Goal: Transaction & Acquisition: Purchase product/service

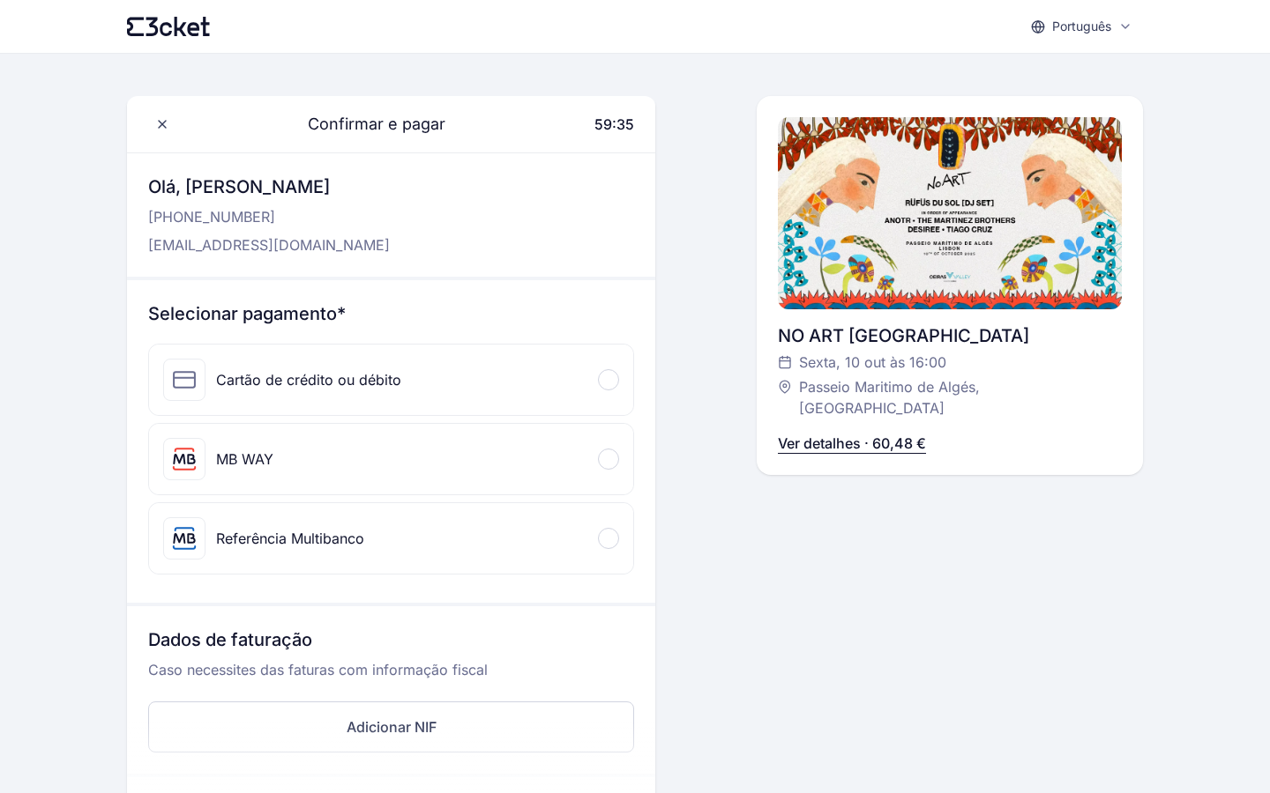
click at [400, 383] on div "Cartão de crédito ou débito" at bounding box center [391, 380] width 484 height 71
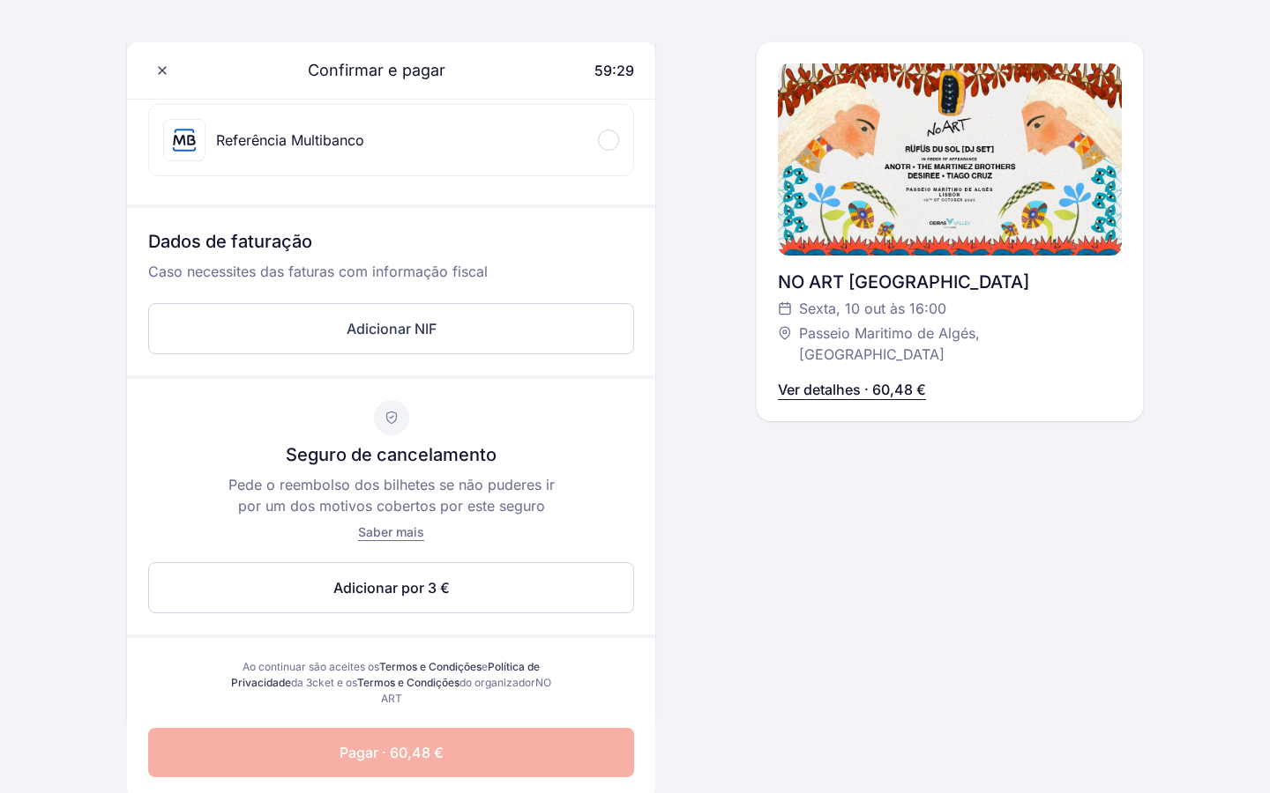
scroll to position [546, 0]
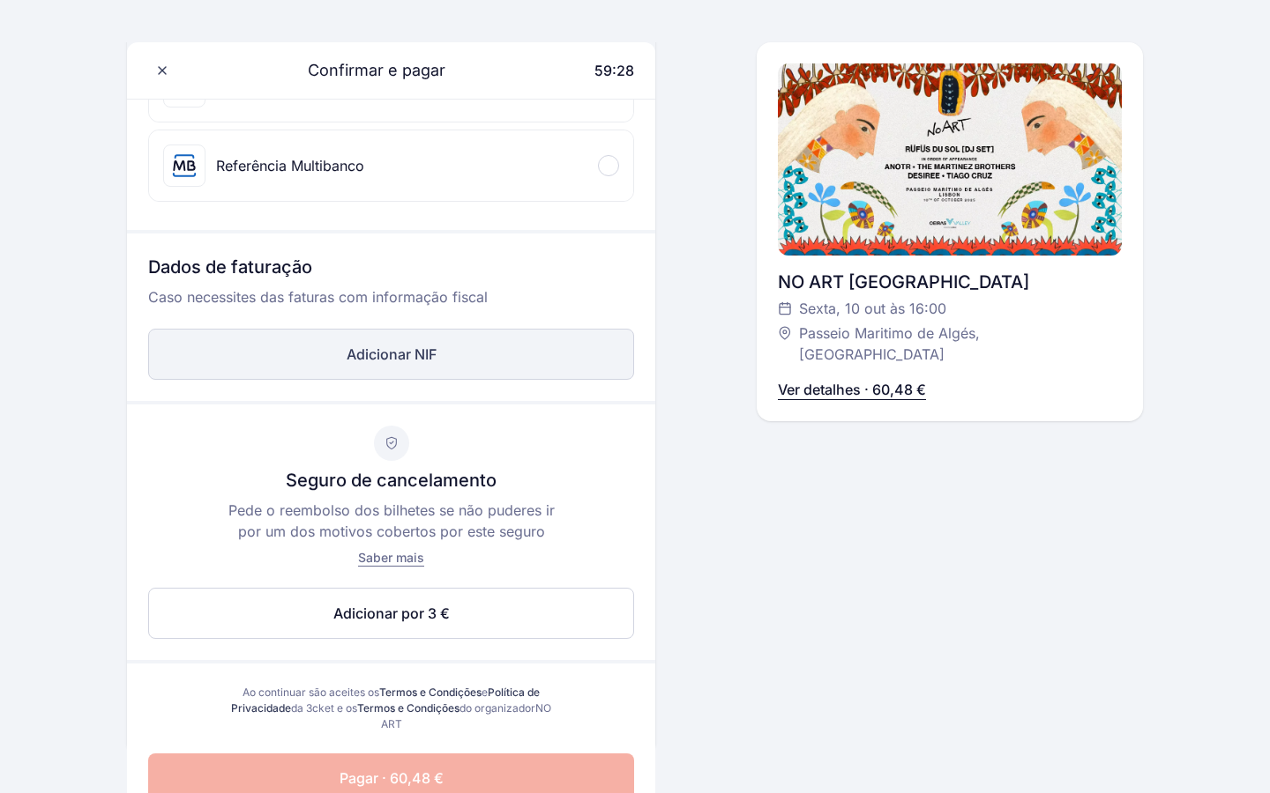
click at [320, 352] on button "Adicionar NIF" at bounding box center [391, 354] width 486 height 51
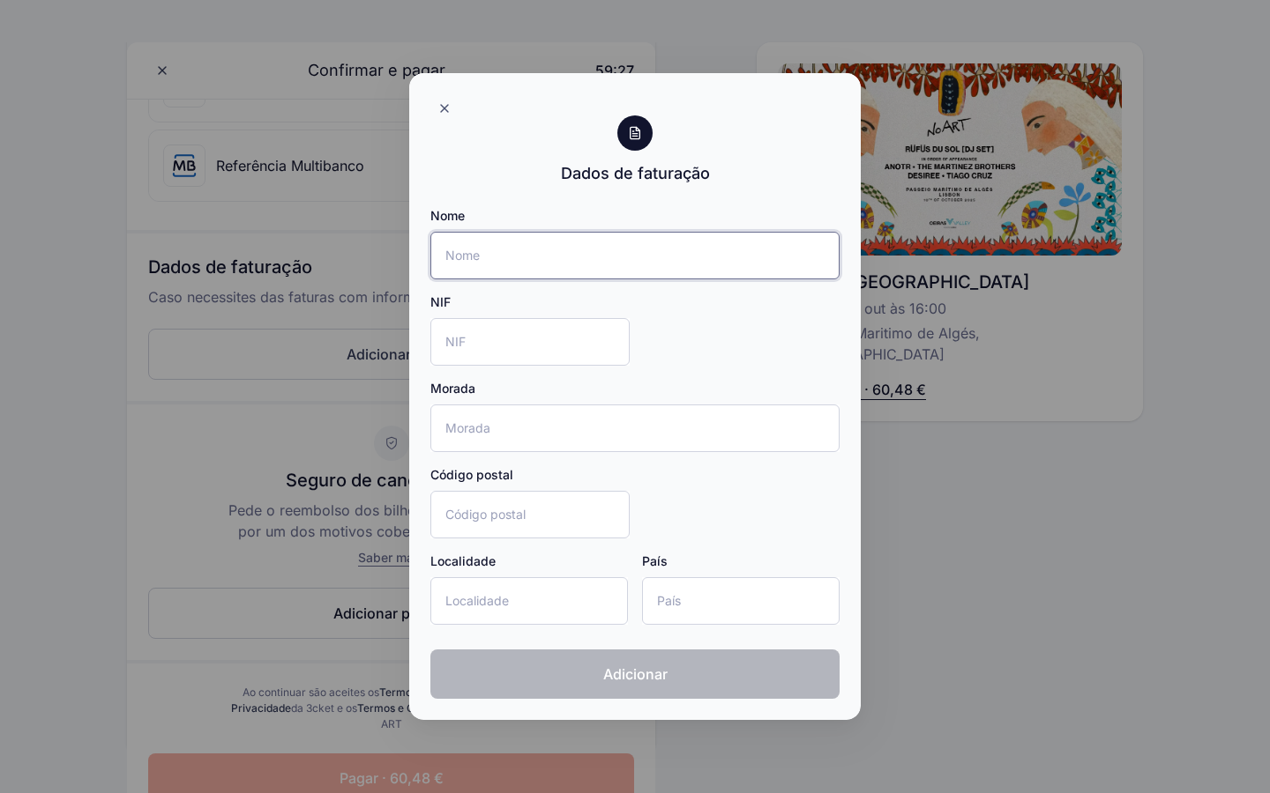
click at [497, 257] on input "Nome" at bounding box center [634, 256] width 409 height 48
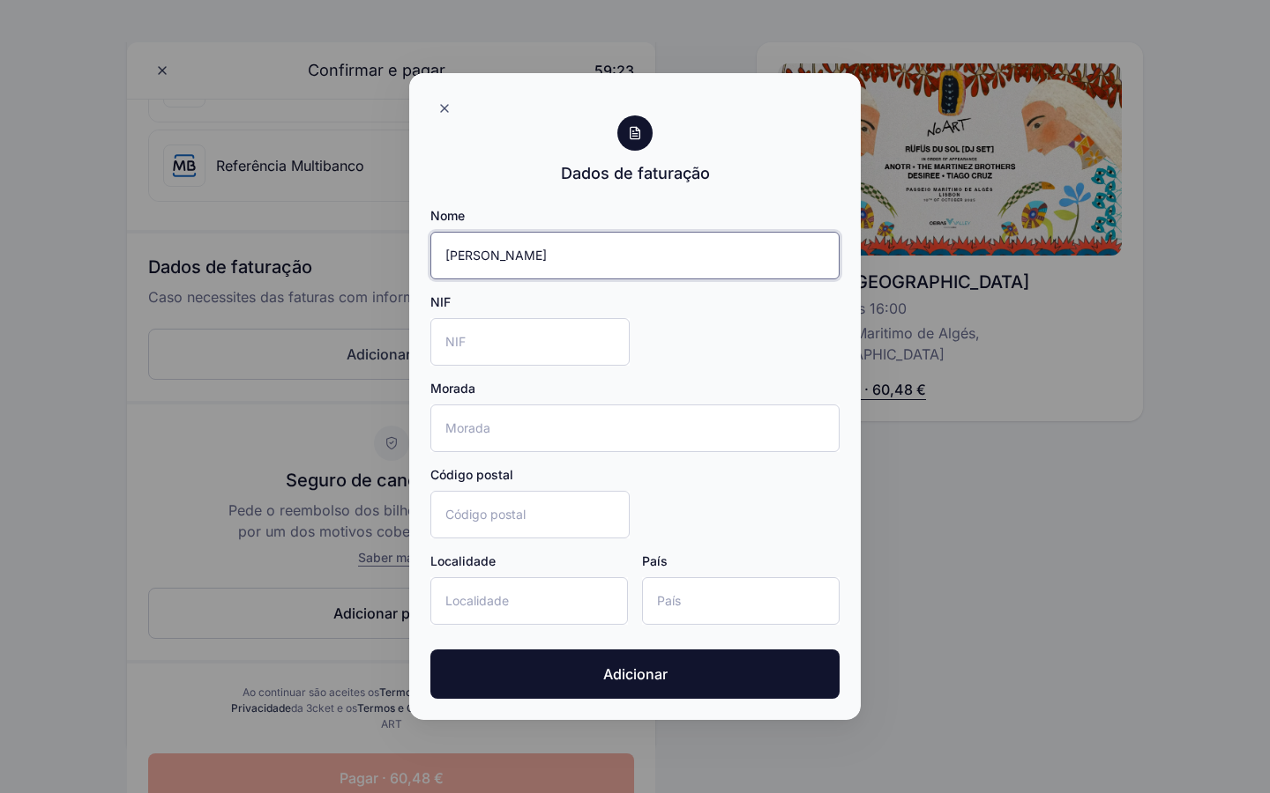
type input "Isabell Nill"
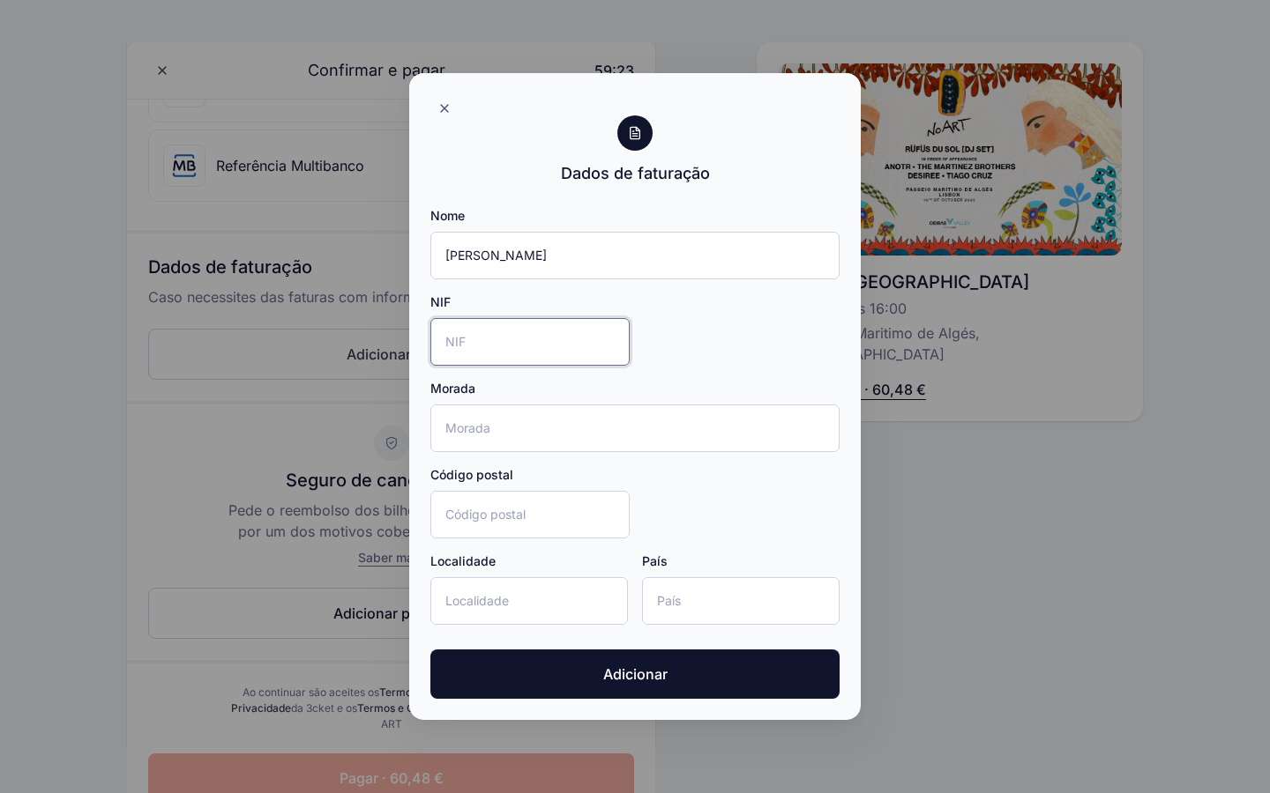
click at [459, 330] on input "NIF" at bounding box center [529, 342] width 199 height 48
type input "325544417"
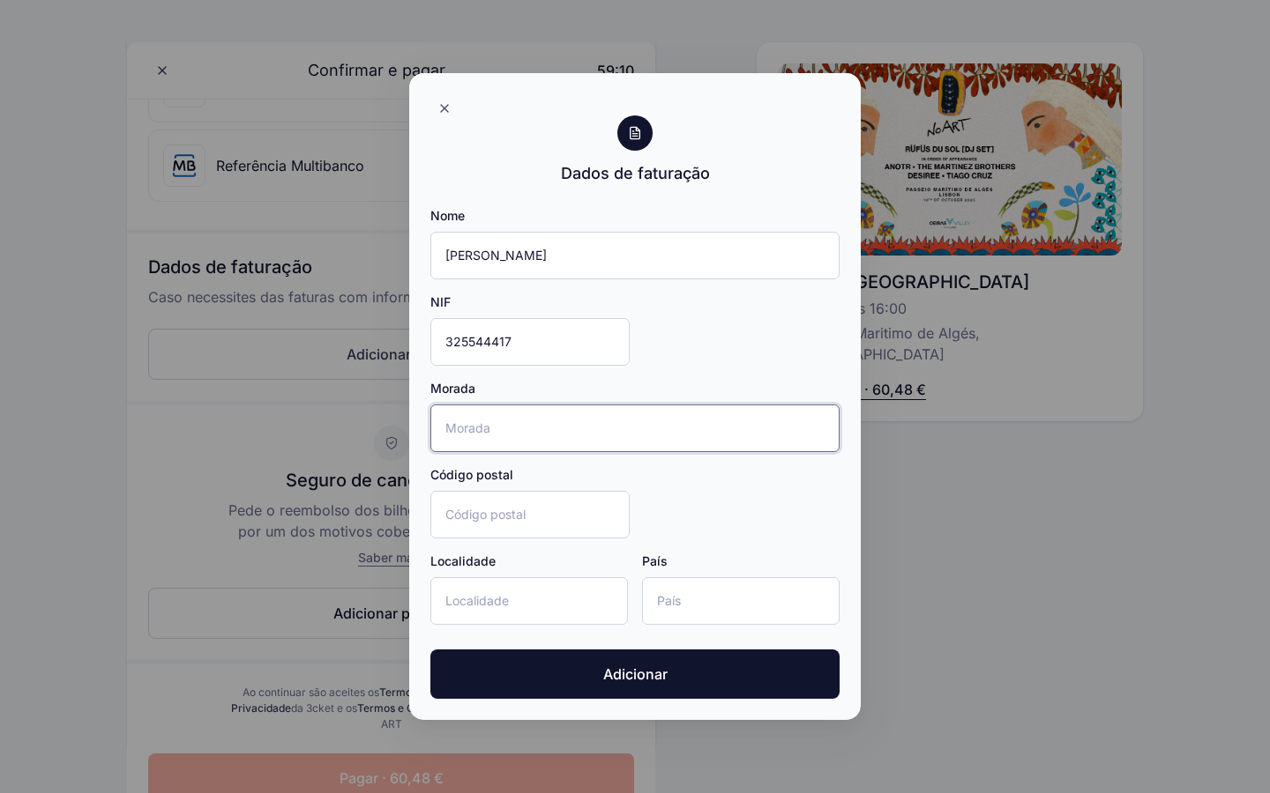
click at [493, 421] on input "Morada" at bounding box center [634, 429] width 409 height 48
type input "Travessa dos Pescadores 25"
type input "1200-328"
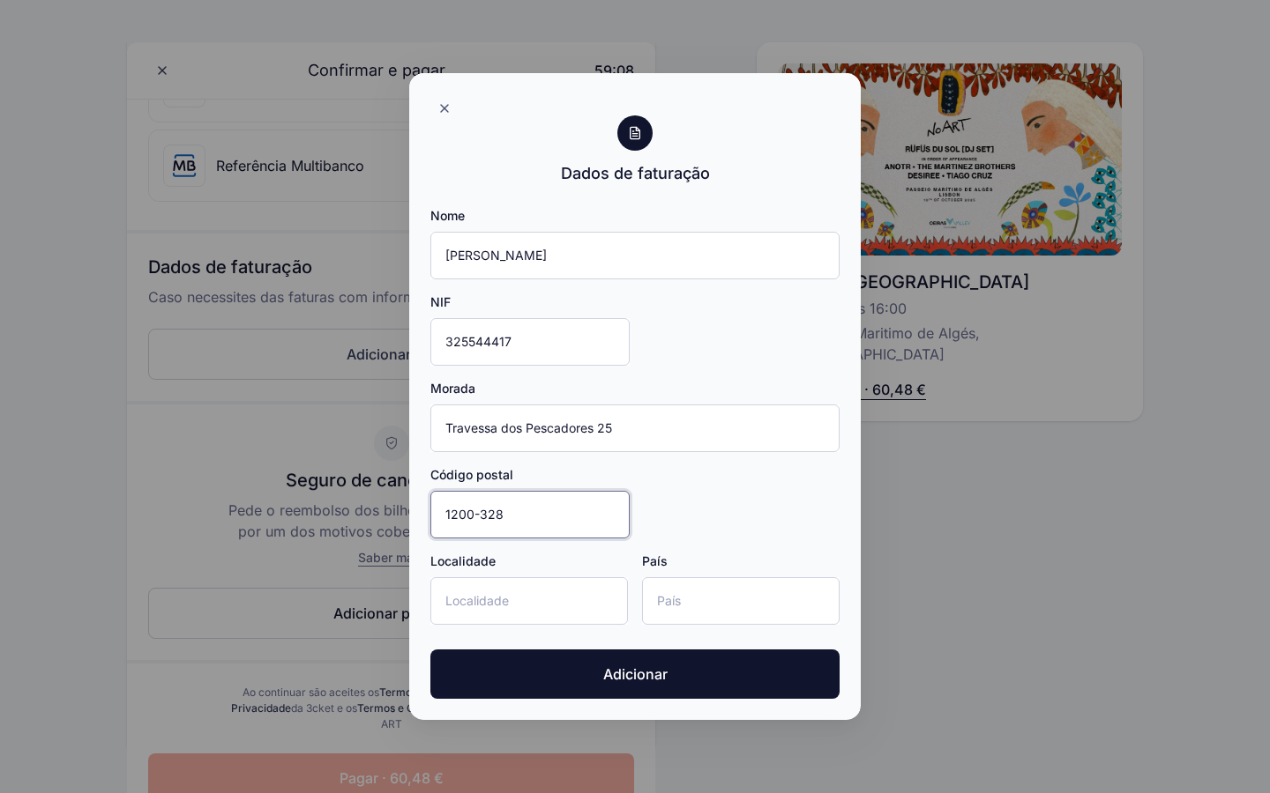
type input "Lisboa"
type input "Portugal"
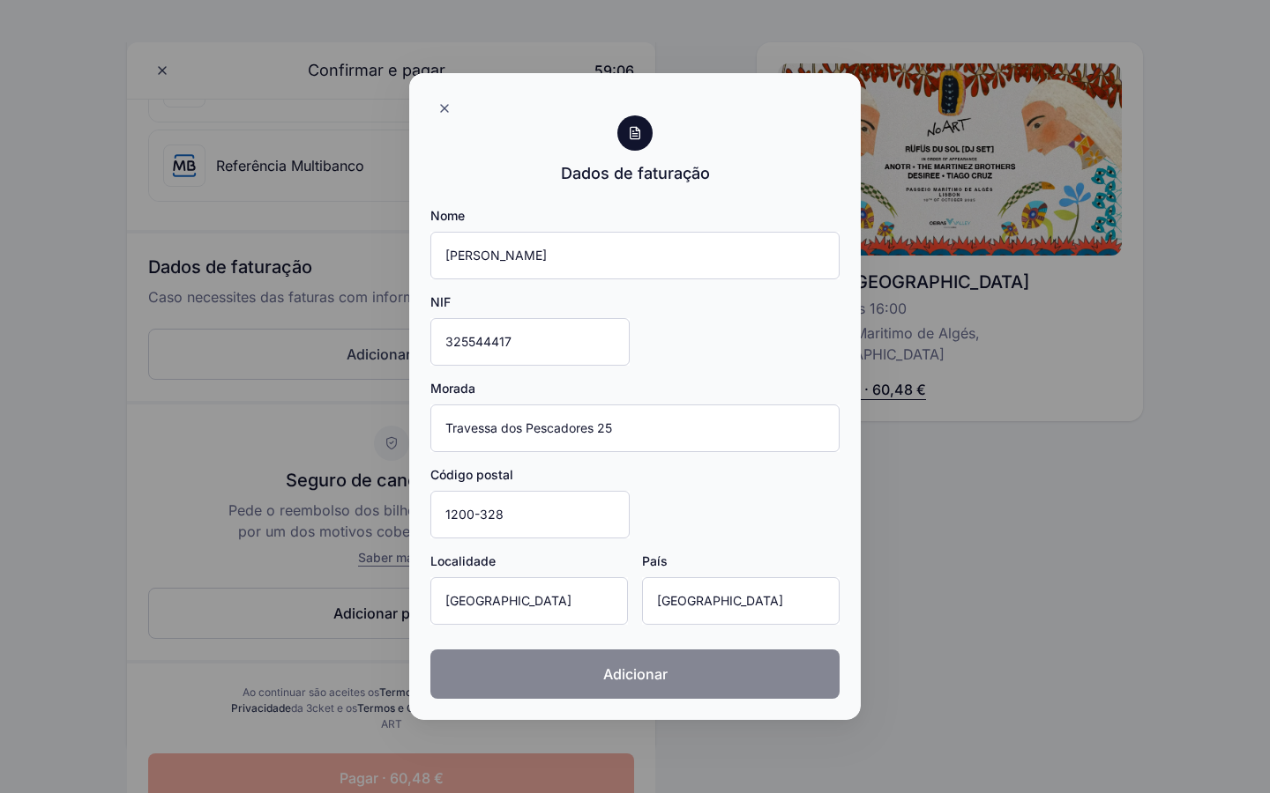
click at [589, 684] on button "Adicionar" at bounding box center [634, 674] width 409 height 49
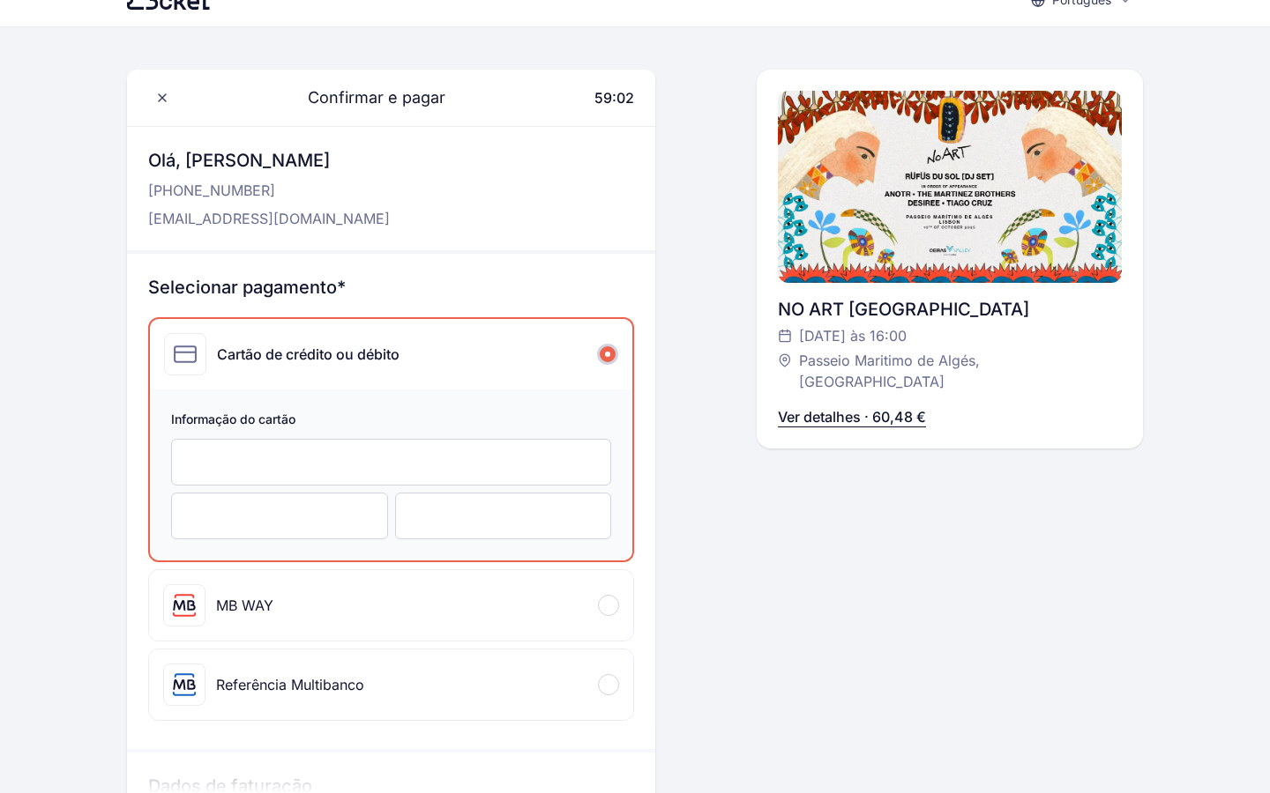
scroll to position [14, 0]
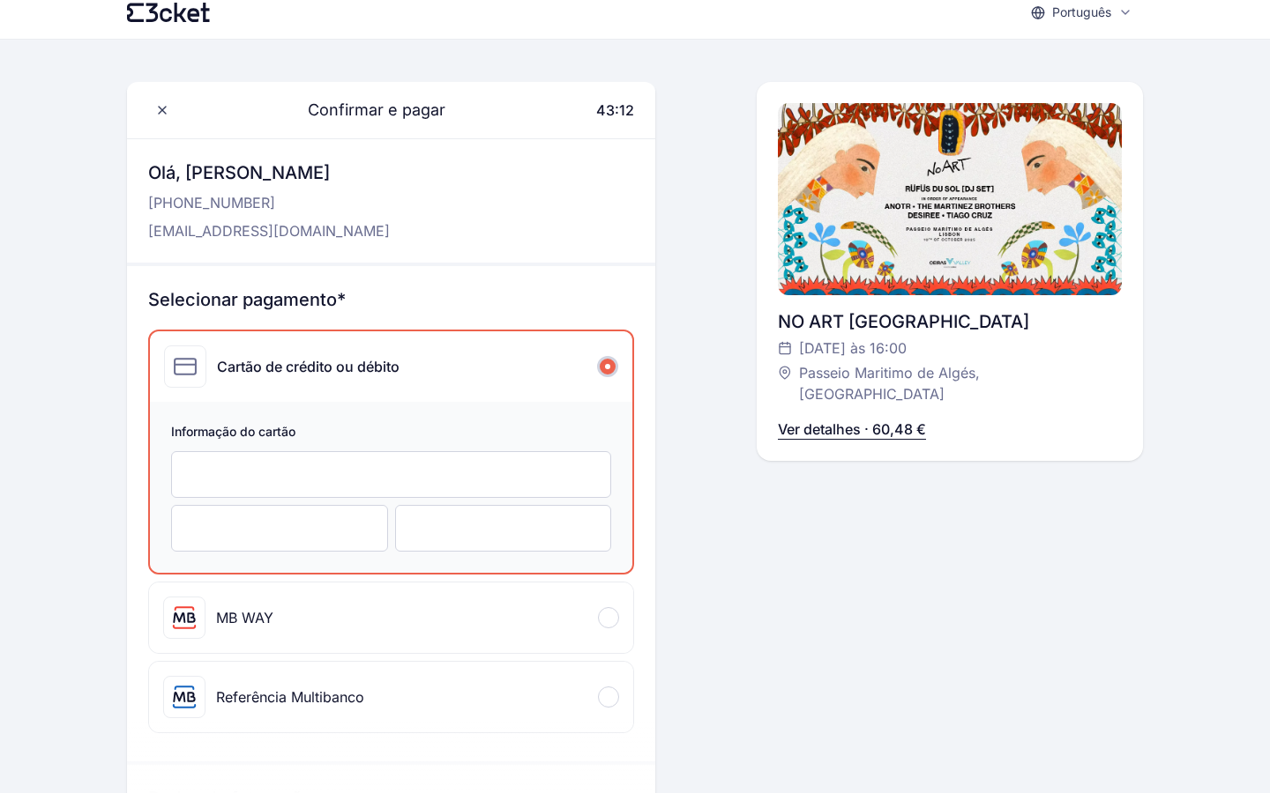
click at [239, 518] on div at bounding box center [279, 528] width 217 height 47
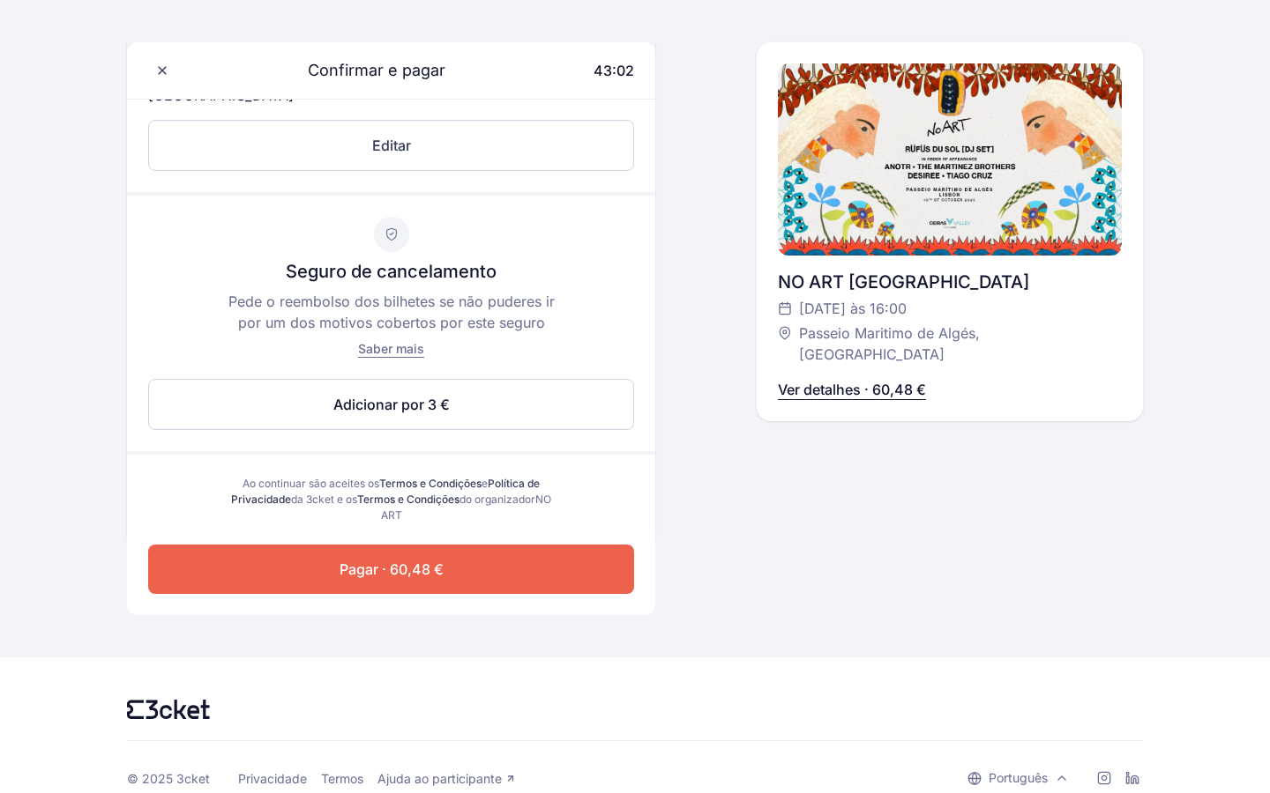
scroll to position [928, 0]
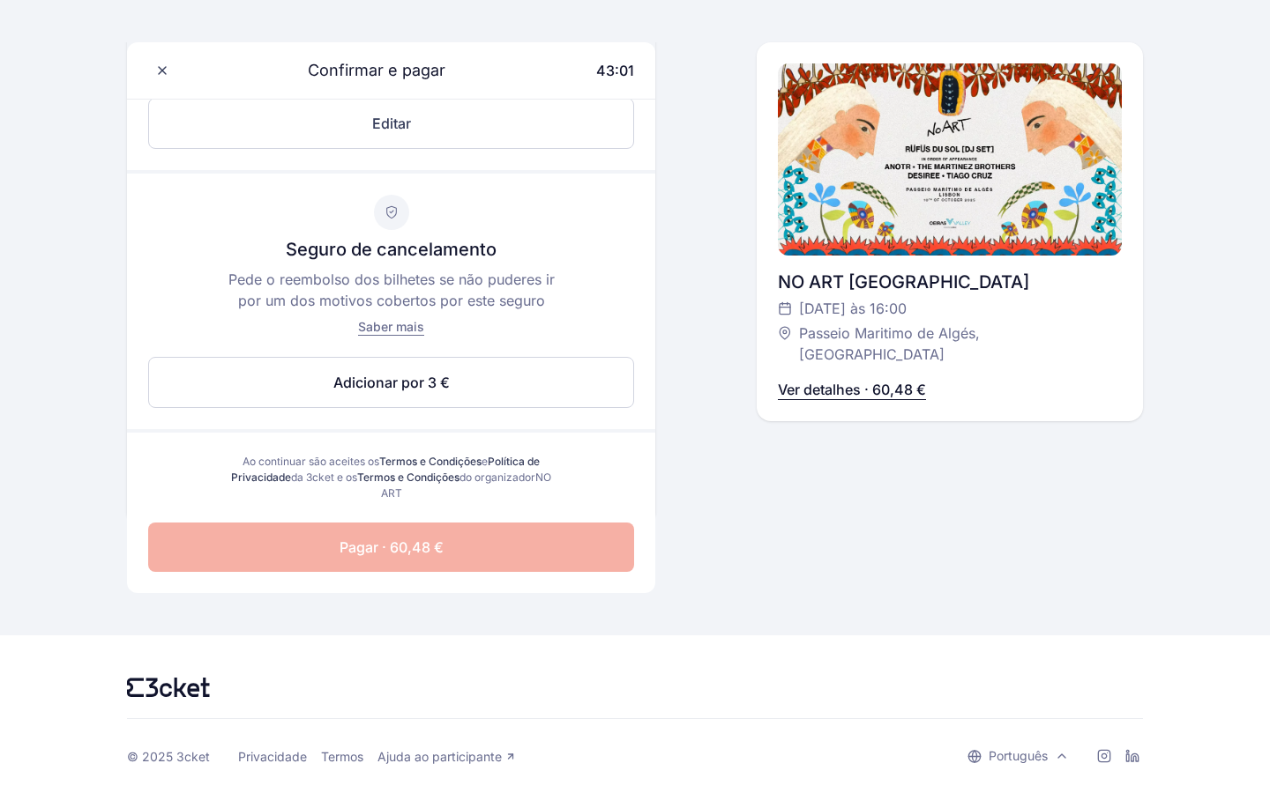
click at [278, 555] on button "Pagar · 60,48 €" at bounding box center [391, 547] width 486 height 49
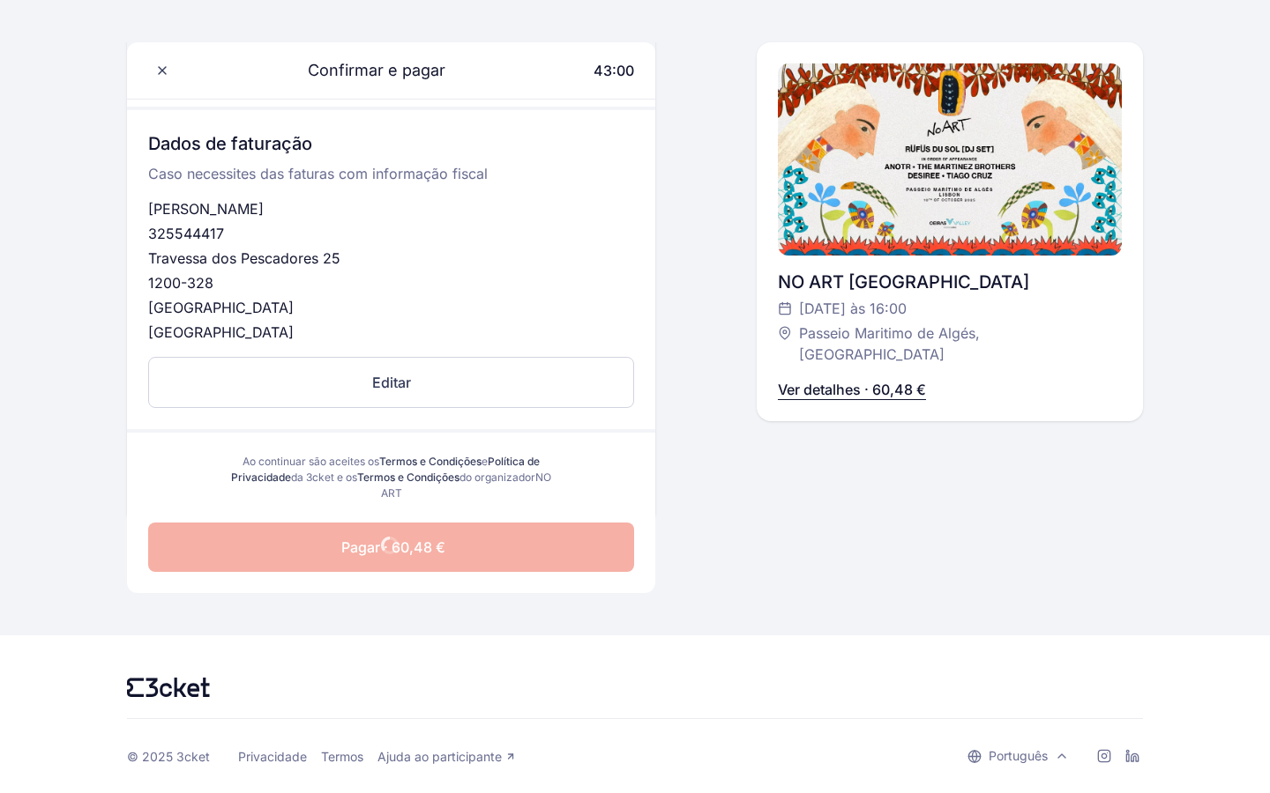
scroll to position [669, 0]
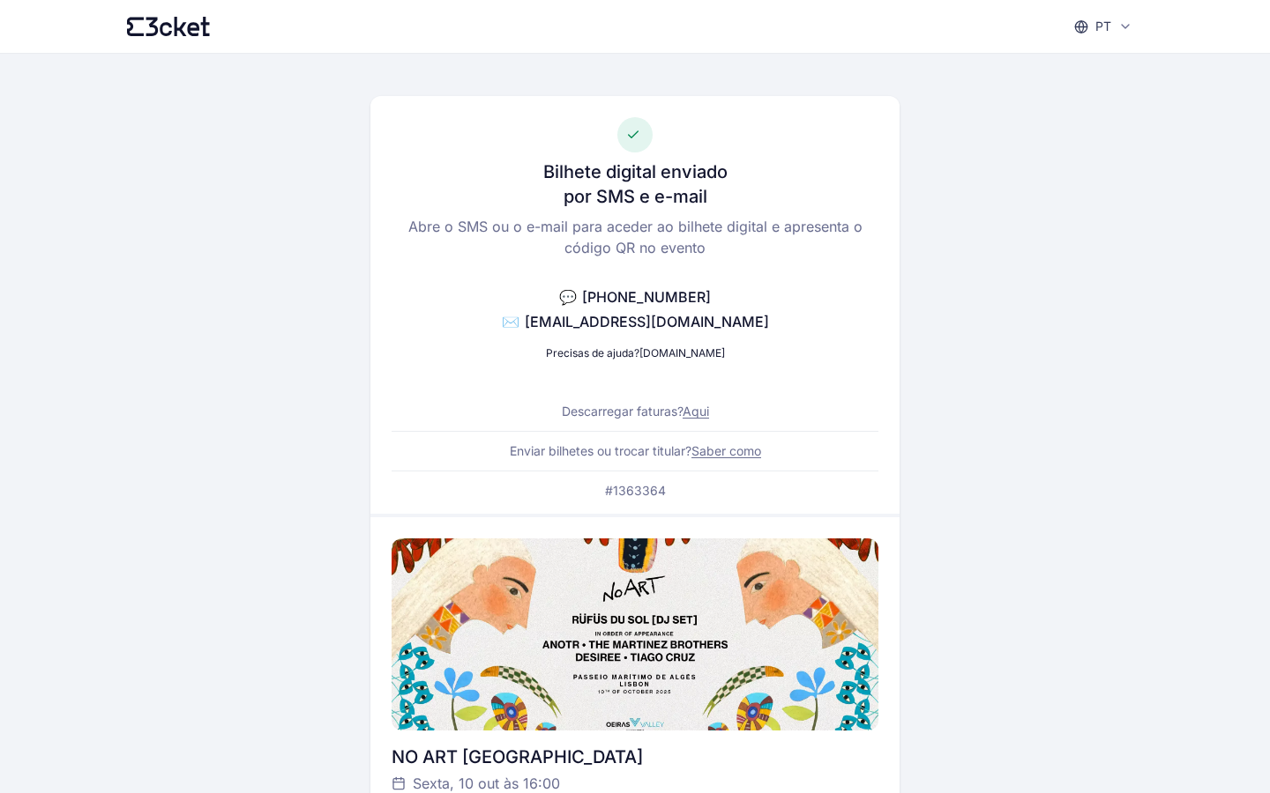
click at [725, 456] on link "Saber como" at bounding box center [726, 450] width 70 height 15
